Goal: Ask a question

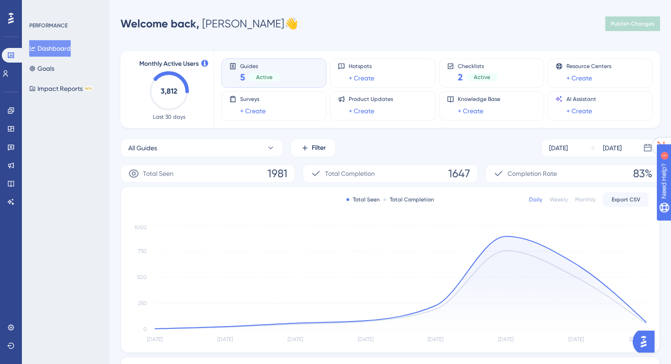
click at [640, 338] on img "Open AI Assistant Launcher" at bounding box center [644, 341] width 16 height 16
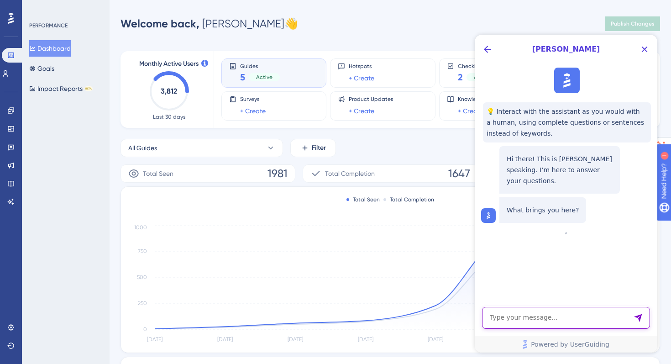
click at [511, 317] on textarea "AI Assistant Text Input" at bounding box center [566, 318] width 168 height 22
click at [503, 318] on textarea "AI Assistant Text Input" at bounding box center [566, 318] width 168 height 22
paste textarea "Could you tell me which FQDN I should register?"
type textarea "Could you tell me which FQDN I should register?"
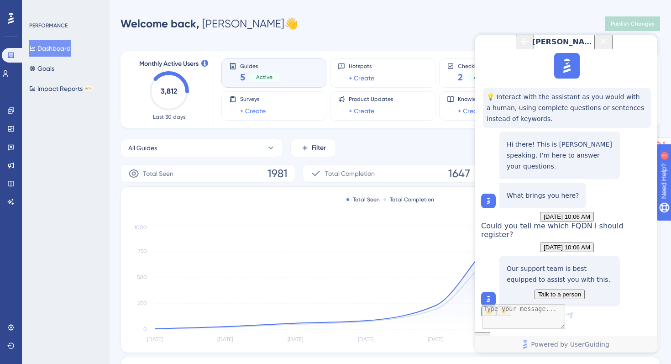
scroll to position [81, 0]
click at [535, 290] on button "Talk to a person" at bounding box center [560, 295] width 50 height 10
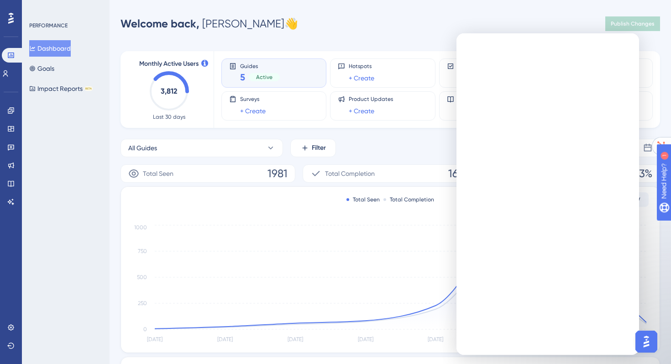
scroll to position [0, 0]
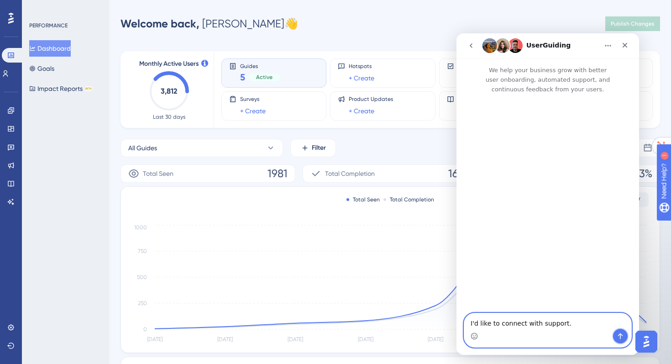
click at [623, 341] on button "Send a message…" at bounding box center [620, 336] width 15 height 15
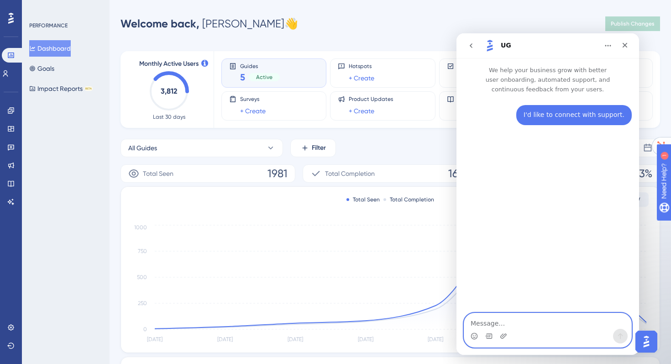
paste textarea "Could you let me know which FQDN I should ask the customer to register?"
type textarea "Could you let me know which FQDN I should ask the customer to register?"
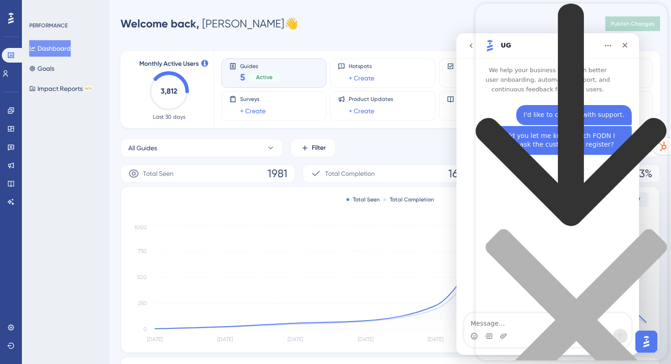
click at [560, 55] on div "Resource Center Header" at bounding box center [572, 223] width 192 height 438
type input "FQDN"
click at [653, 229] on icon "close resource center" at bounding box center [572, 325] width 192 height 192
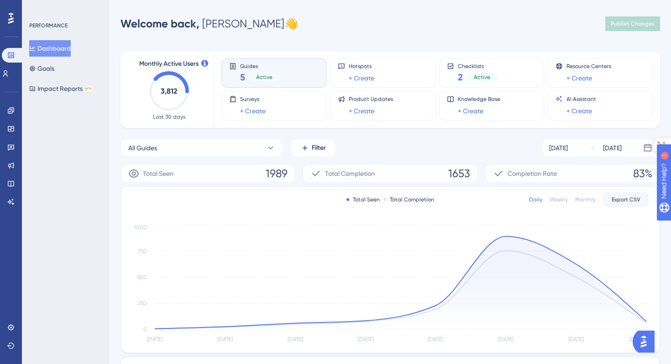
click at [644, 345] on img "Open AI Assistant Launcher" at bounding box center [644, 341] width 16 height 16
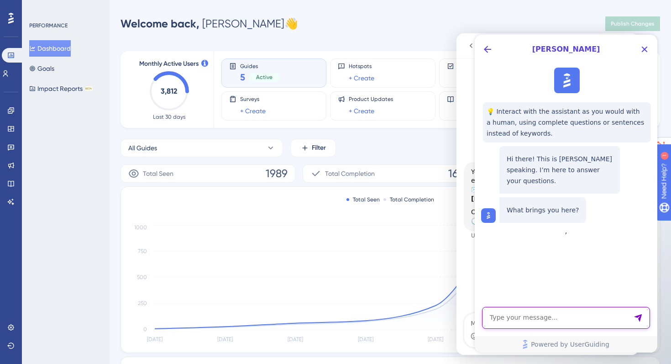
click at [503, 316] on textarea "AI Assistant Text Input" at bounding box center [566, 318] width 168 height 22
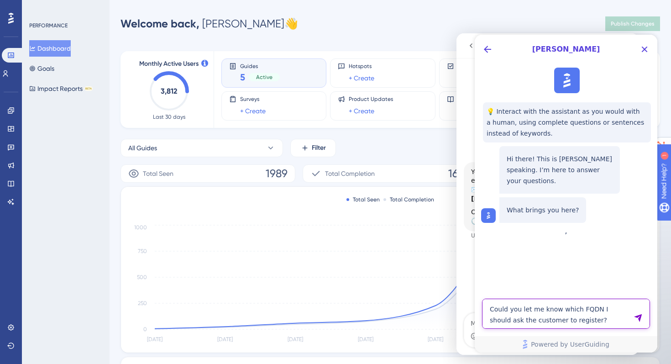
type textarea "Could you let me know which FQDN I should ask the customer to register?"
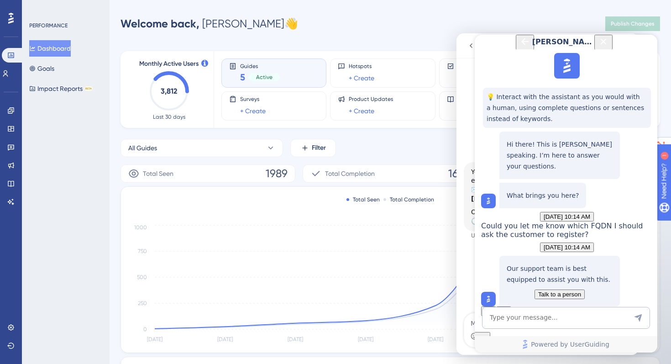
scroll to position [92, 0]
click at [558, 291] on span "Talk to a person" at bounding box center [559, 294] width 43 height 7
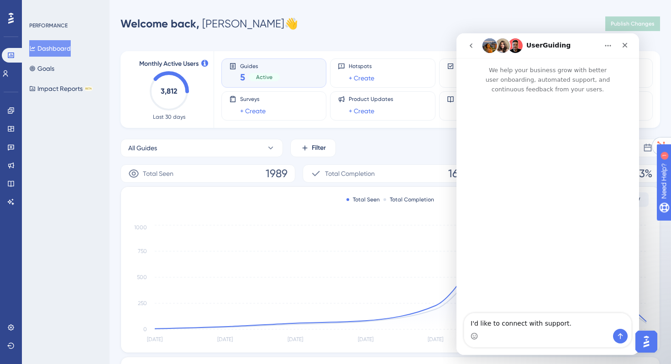
scroll to position [0, 0]
click at [620, 335] on icon "Send a message…" at bounding box center [620, 335] width 7 height 7
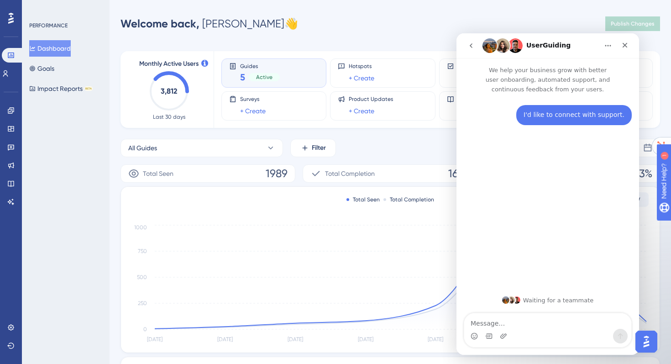
click at [537, 324] on textarea "Message…" at bounding box center [547, 321] width 167 height 16
type textarea "Could you let me know which FQDN I should ask the customer to register?"
